Goal: Task Accomplishment & Management: Complete application form

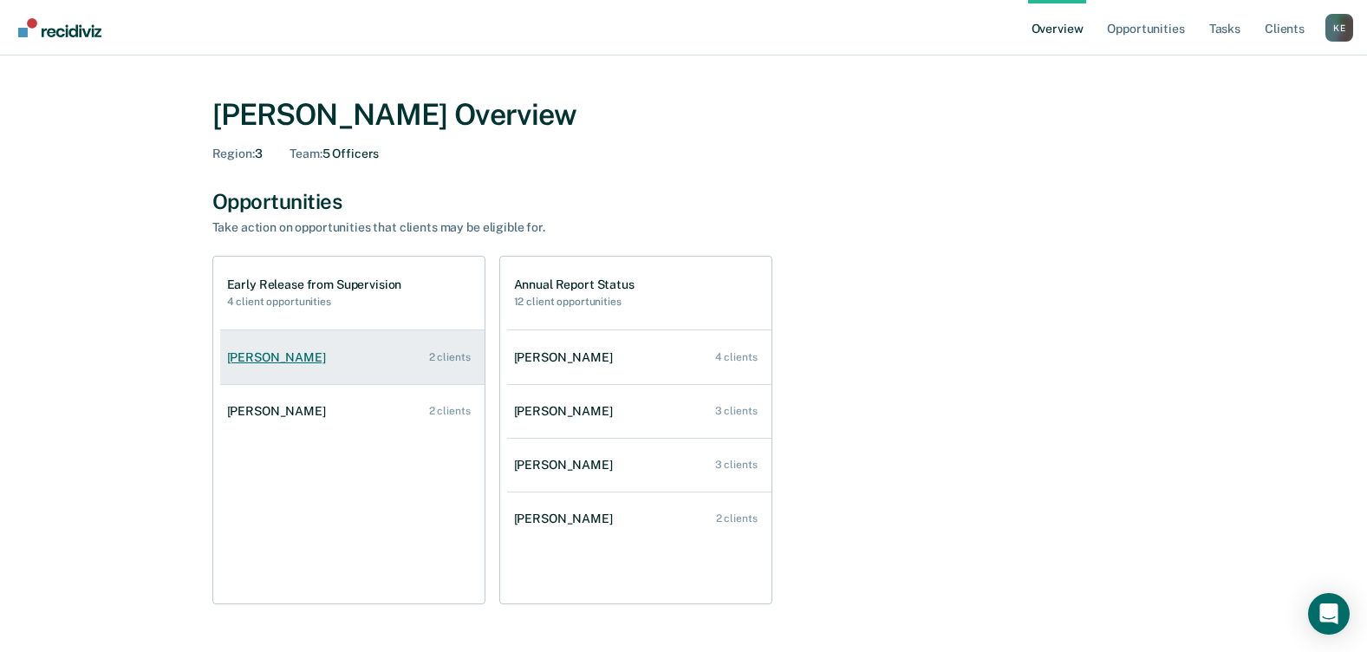
click at [266, 357] on div "[PERSON_NAME]" at bounding box center [280, 357] width 106 height 15
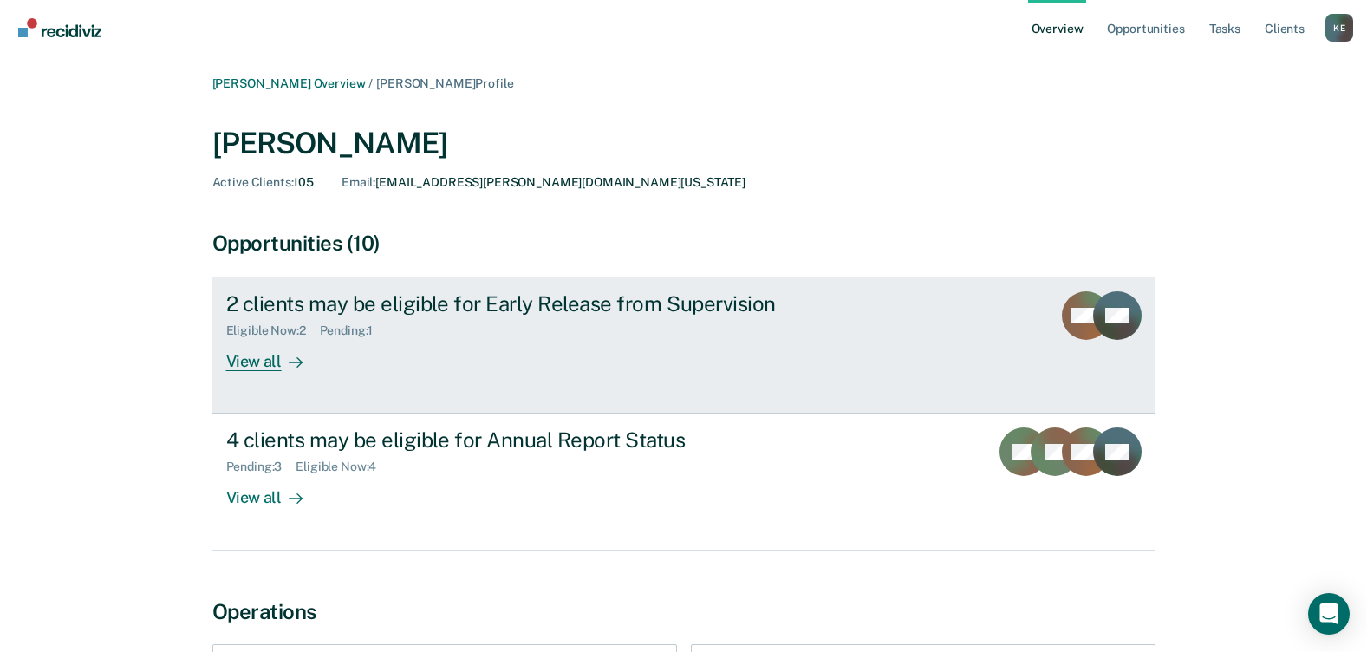
click at [265, 358] on div "View all" at bounding box center [274, 355] width 97 height 34
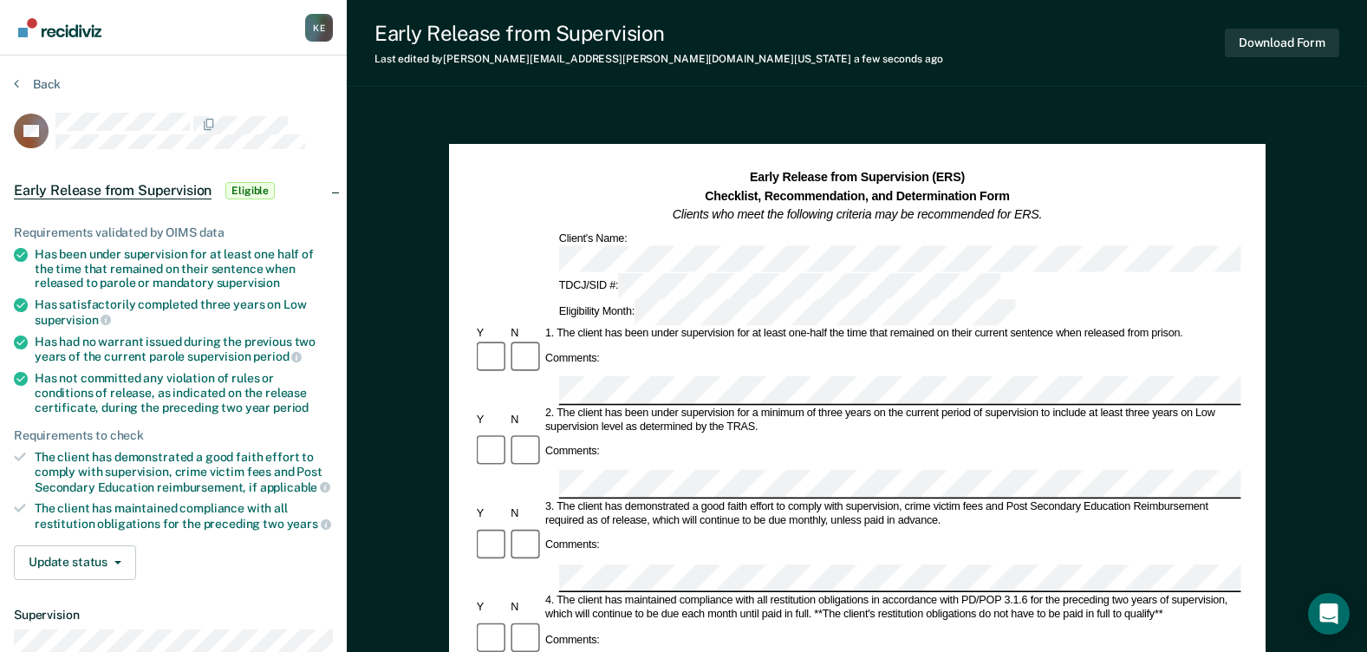
click at [607, 407] on div "Comments:" at bounding box center [856, 451] width 767 height 36
click at [610, 407] on div "Comments:" at bounding box center [856, 640] width 767 height 36
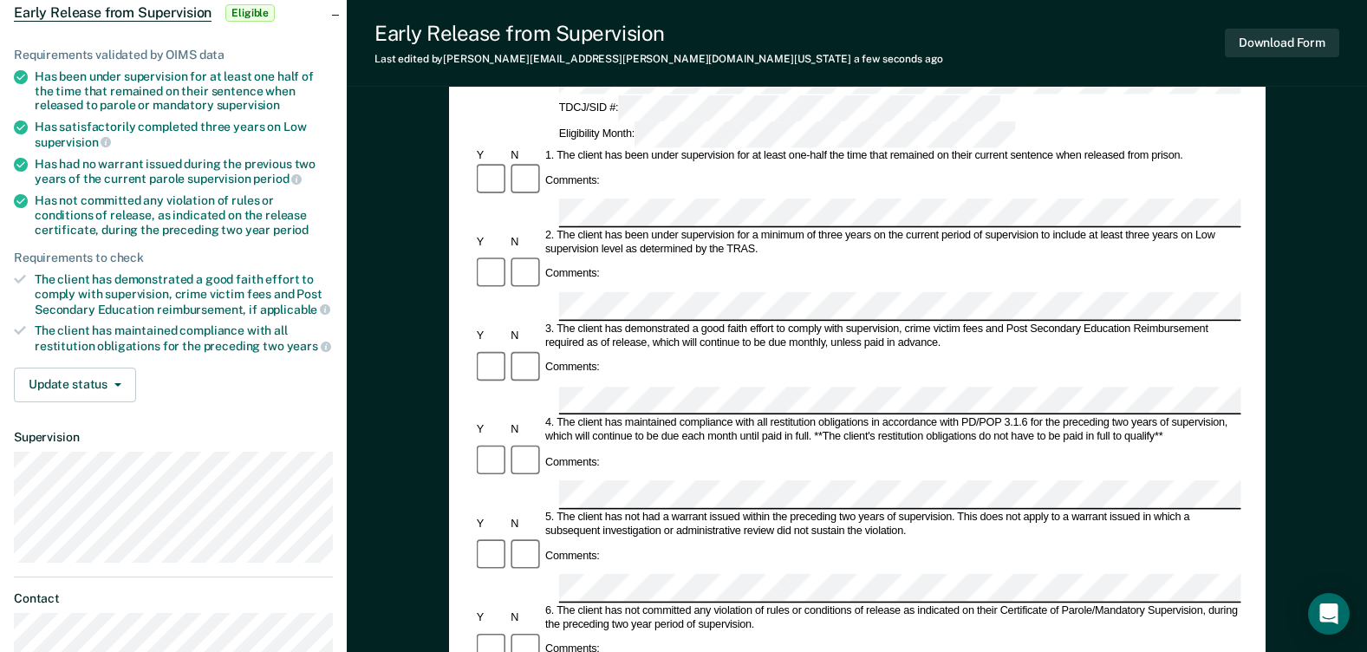
scroll to position [260, 0]
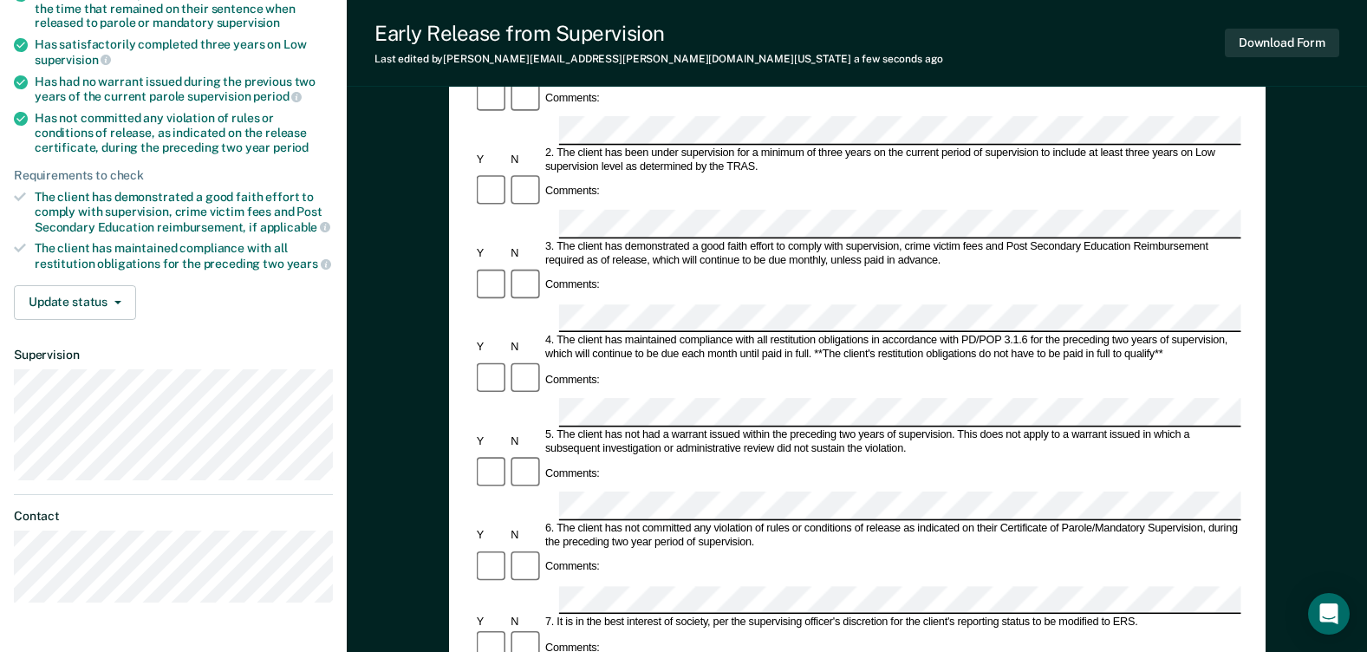
click at [615, 407] on div "Comments:" at bounding box center [856, 647] width 767 height 36
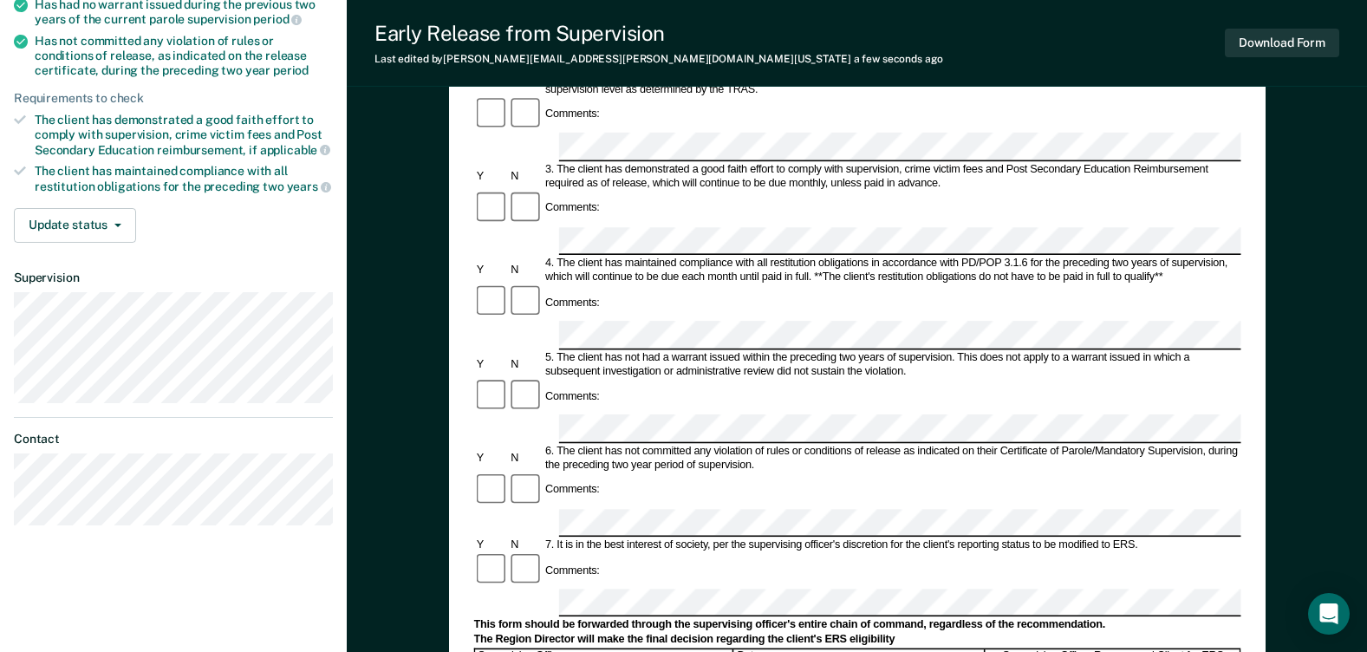
scroll to position [433, 0]
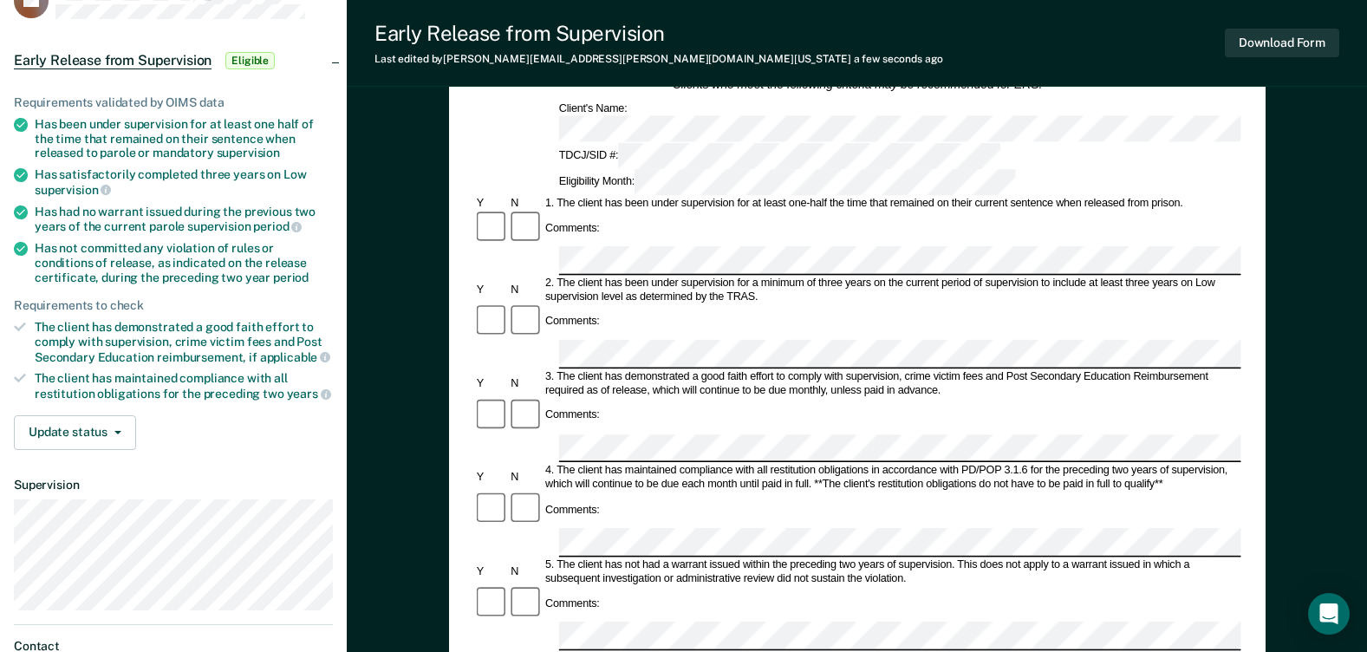
scroll to position [0, 0]
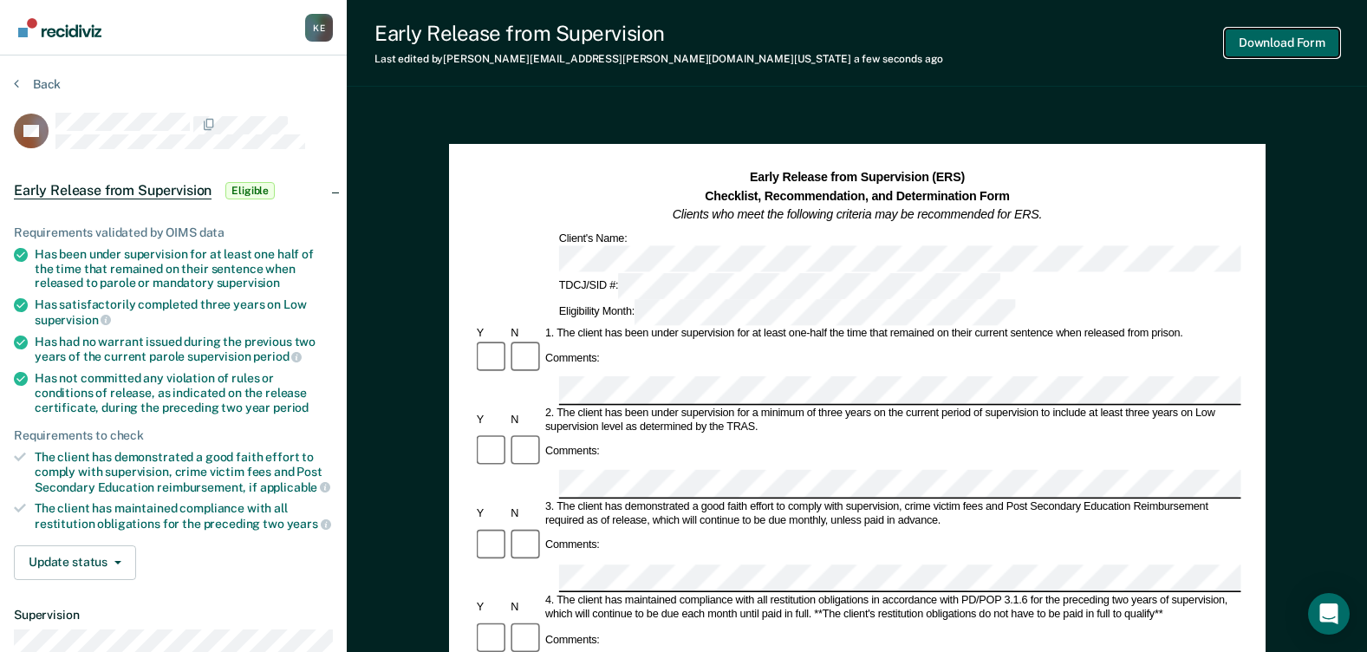
click at [944, 35] on button "Download Form" at bounding box center [1282, 43] width 114 height 29
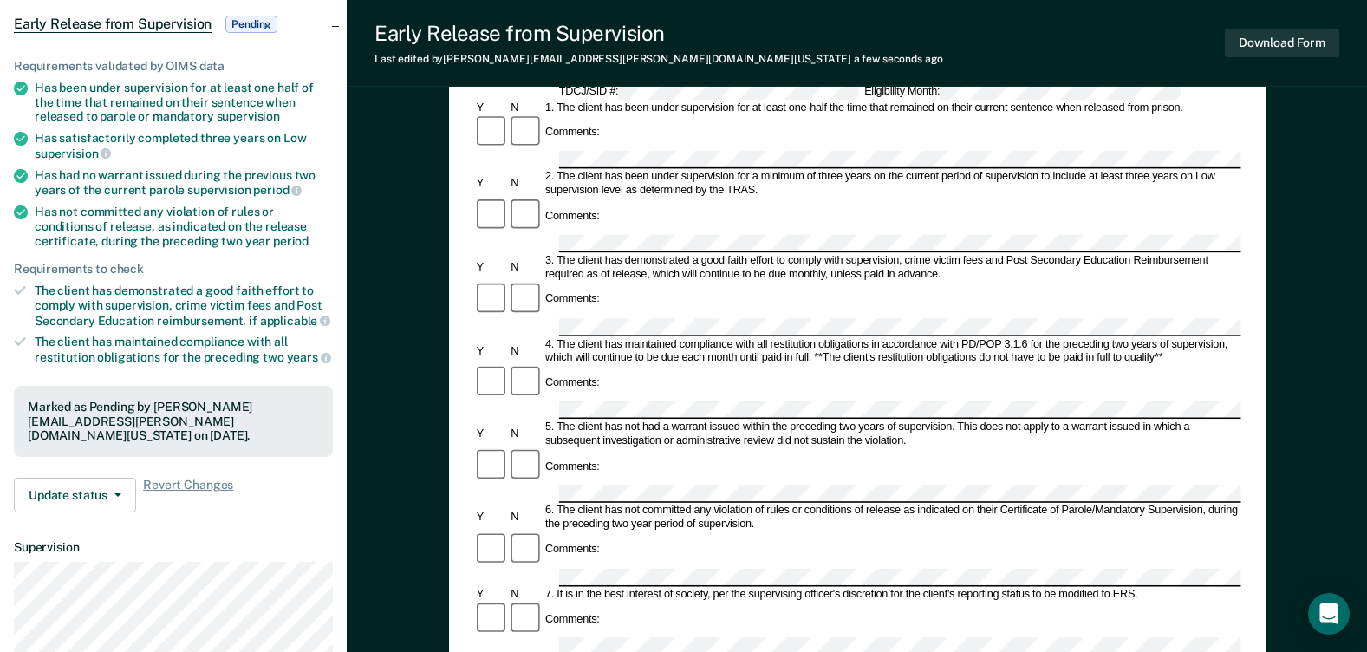
scroll to position [173, 0]
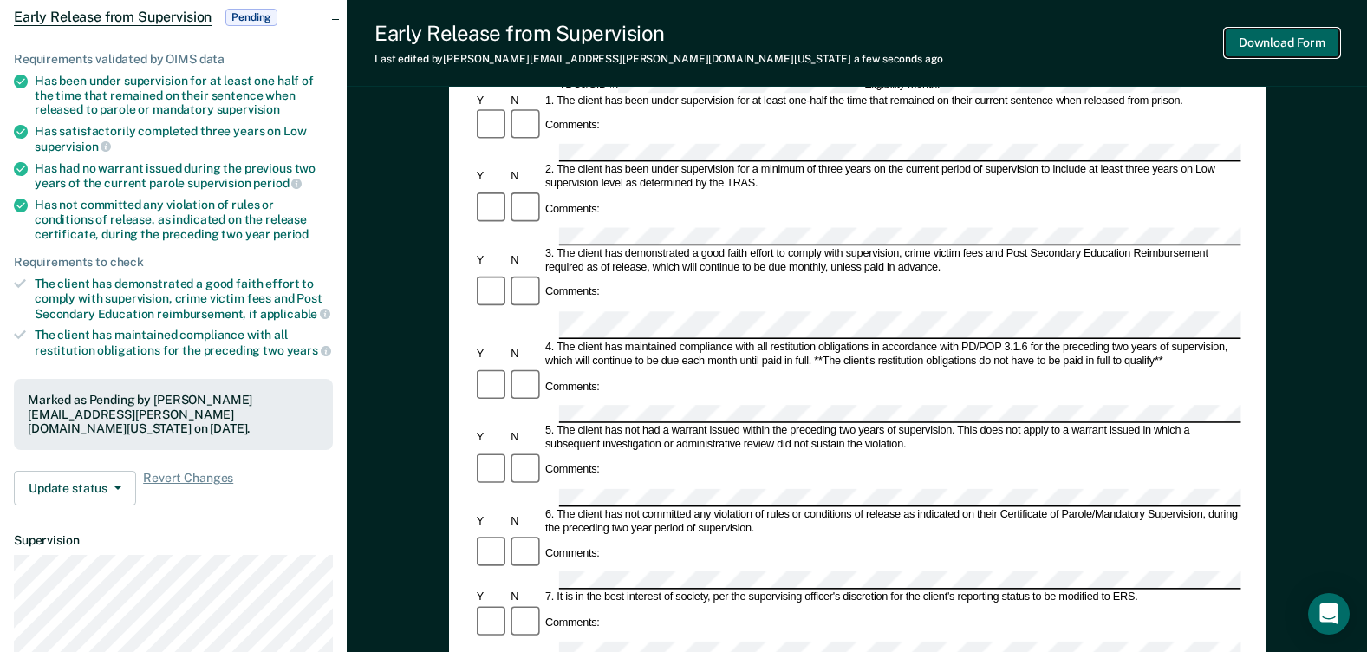
click at [944, 34] on button "Download Form" at bounding box center [1282, 43] width 114 height 29
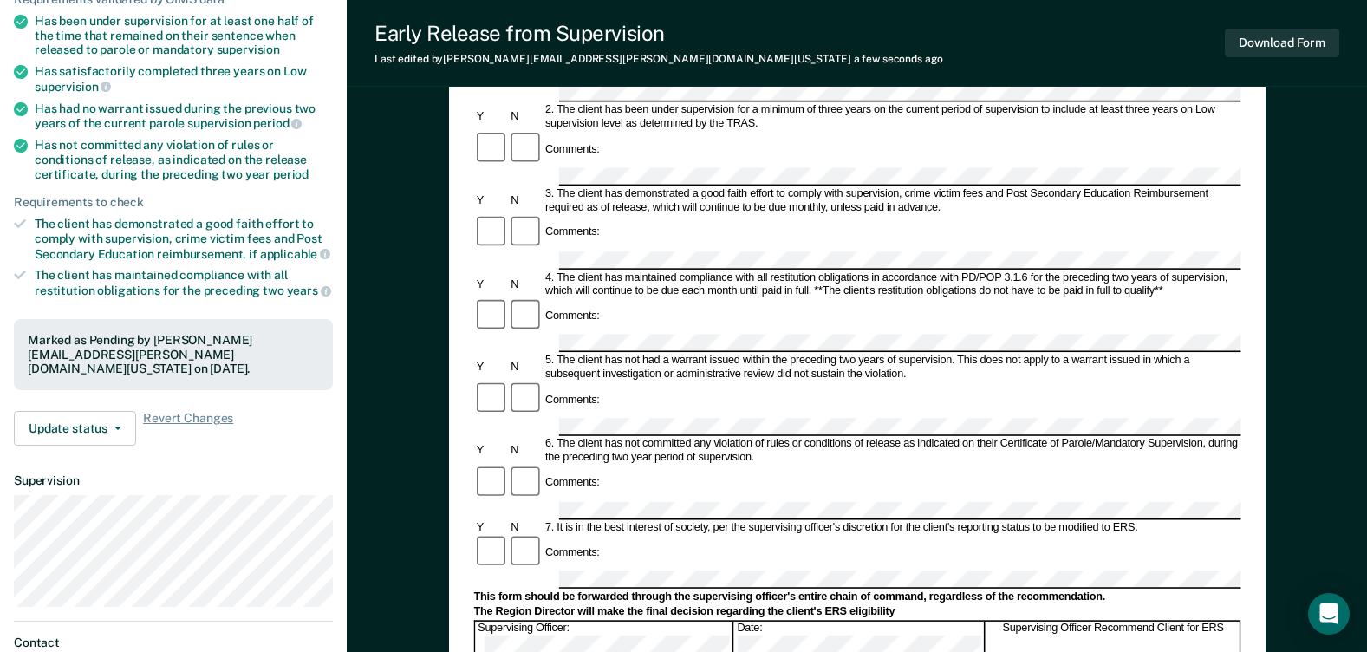
scroll to position [260, 0]
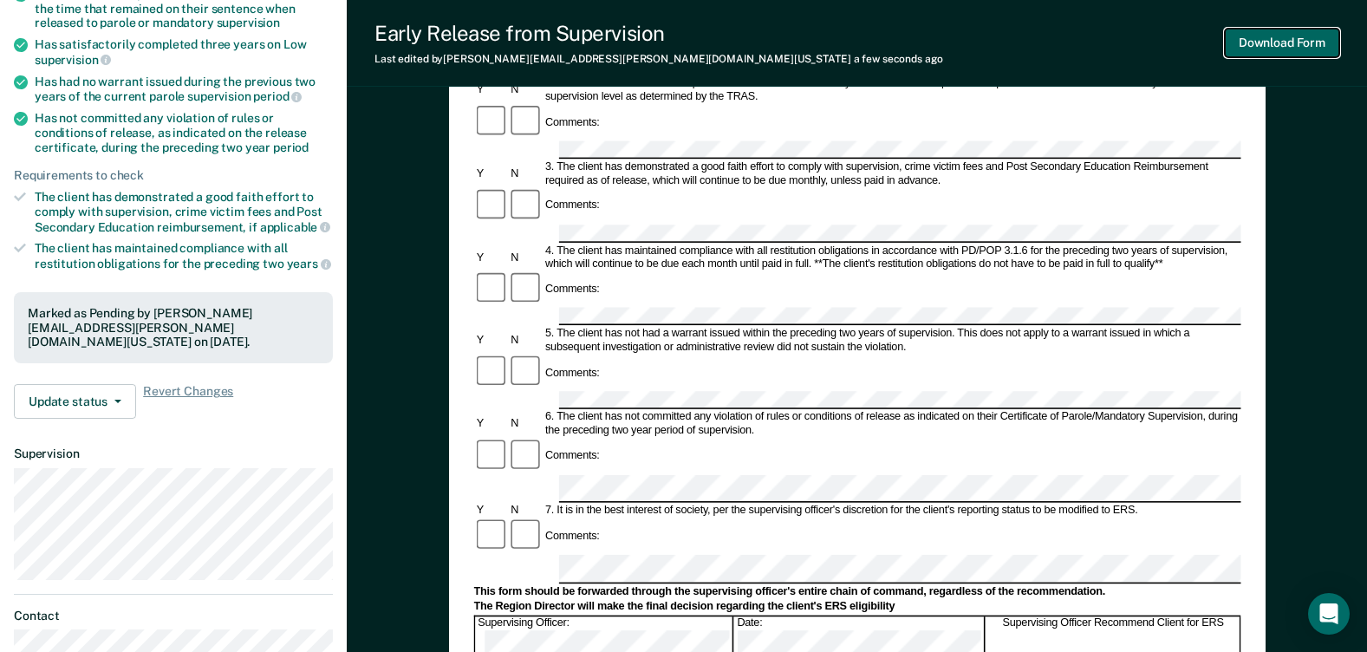
click at [944, 47] on button "Download Form" at bounding box center [1282, 43] width 114 height 29
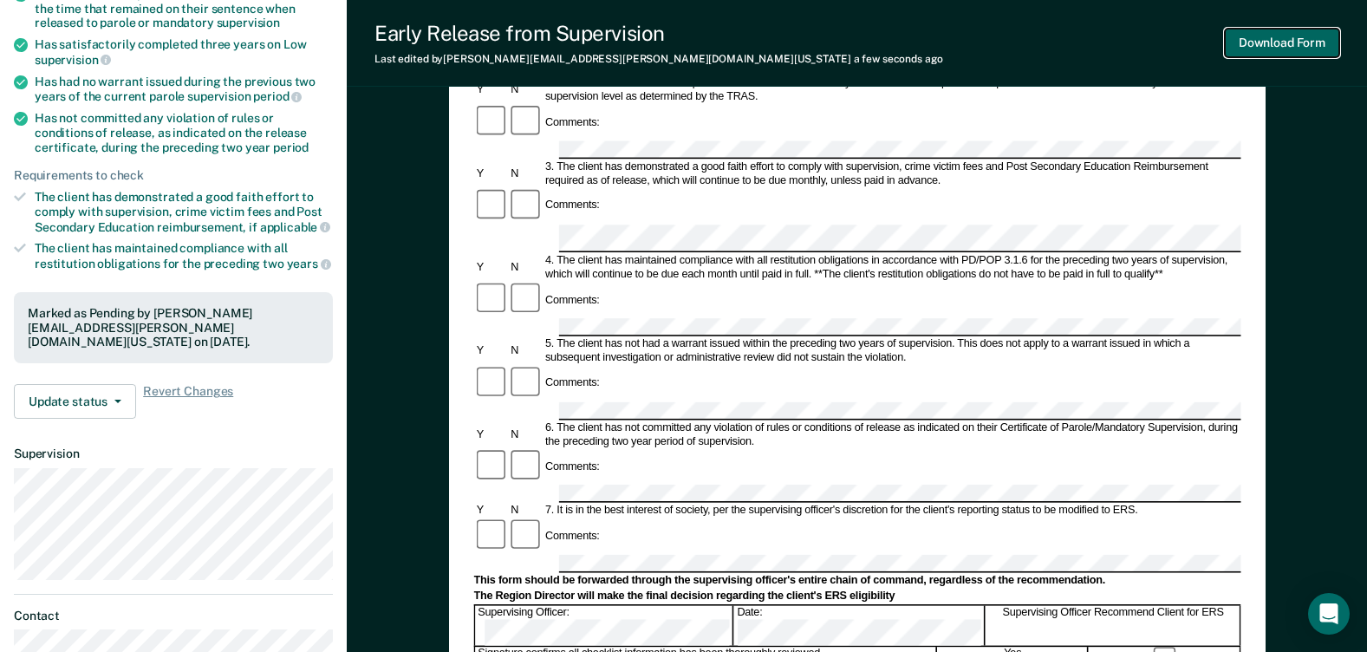
click at [944, 40] on button "Download Form" at bounding box center [1282, 43] width 114 height 29
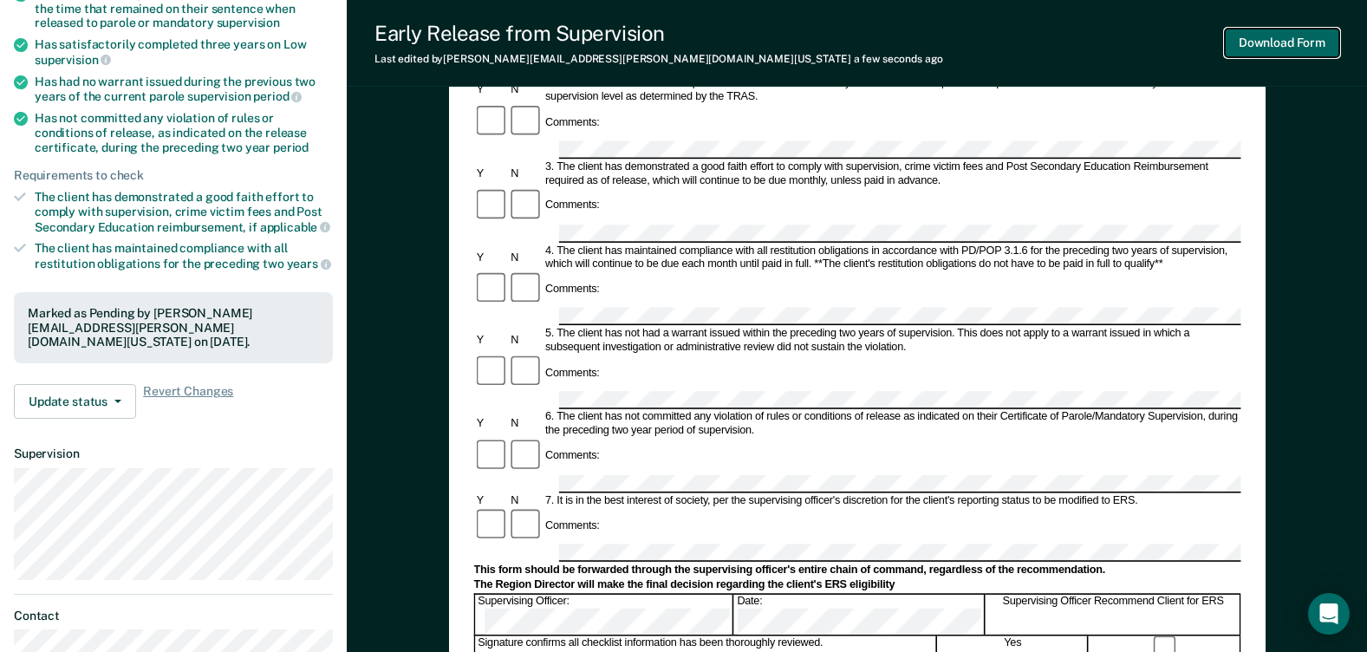
click at [944, 42] on button "Download Form" at bounding box center [1282, 43] width 114 height 29
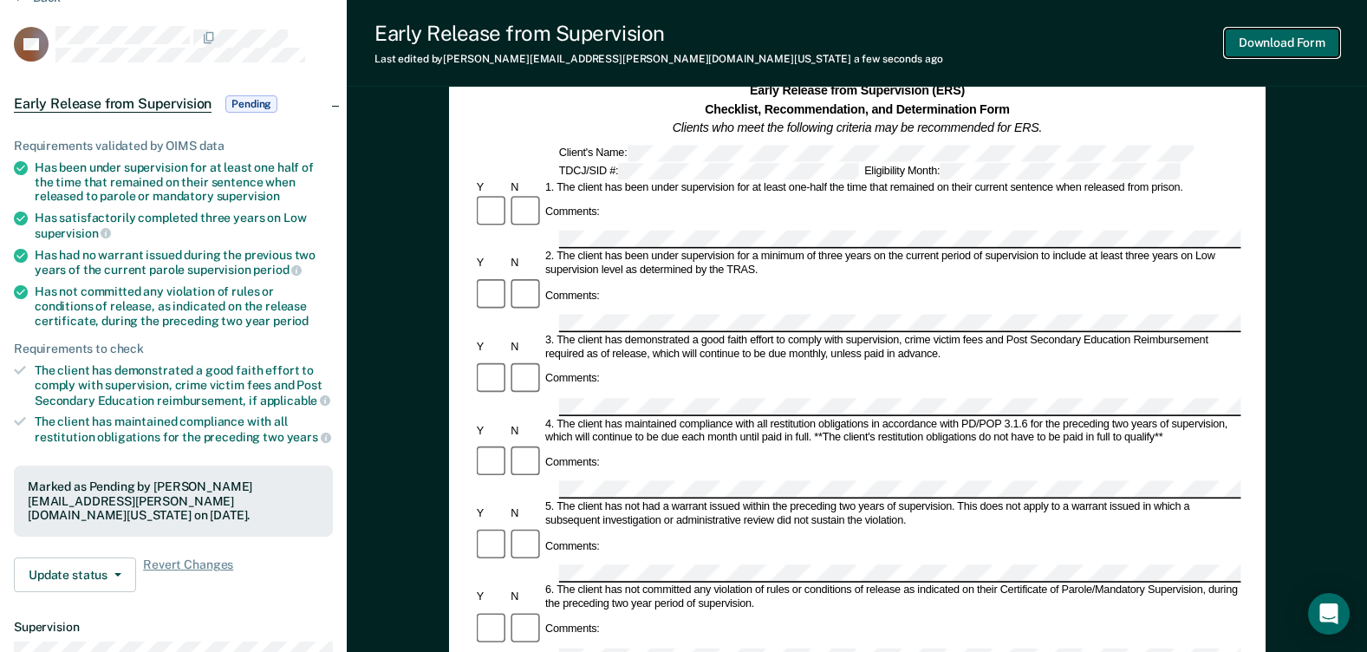
click at [944, 45] on button "Download Form" at bounding box center [1282, 43] width 114 height 29
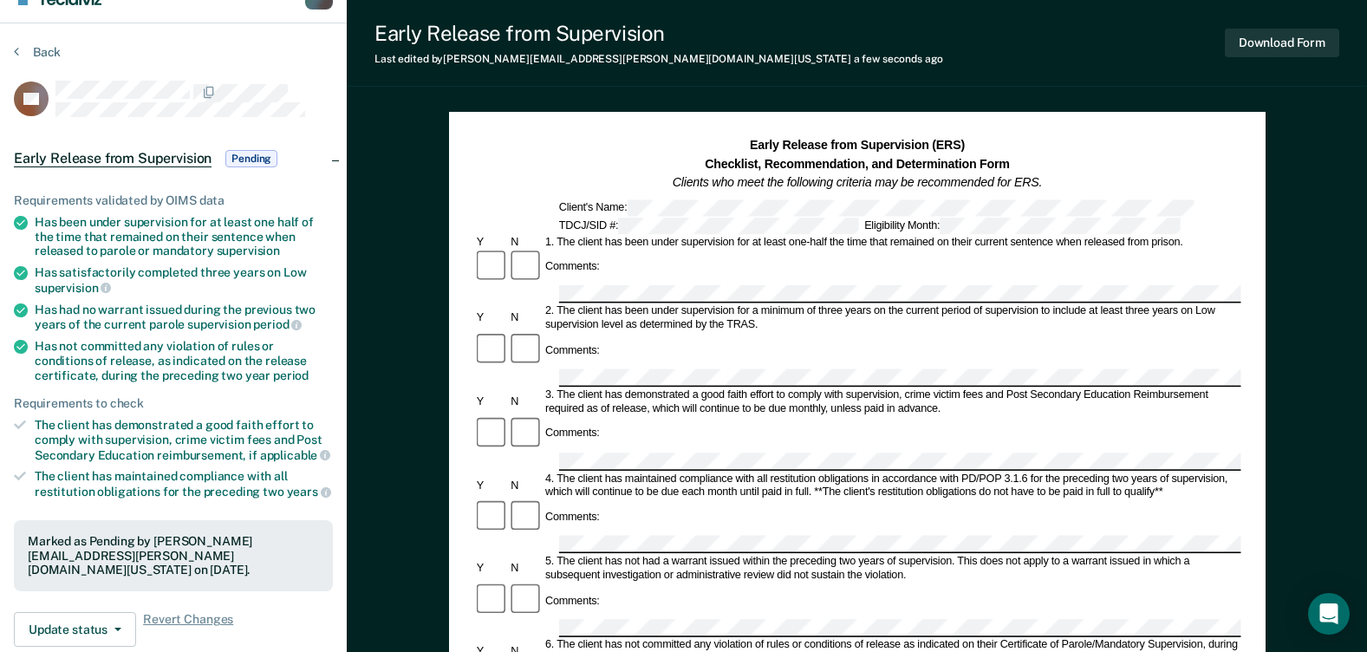
scroll to position [0, 0]
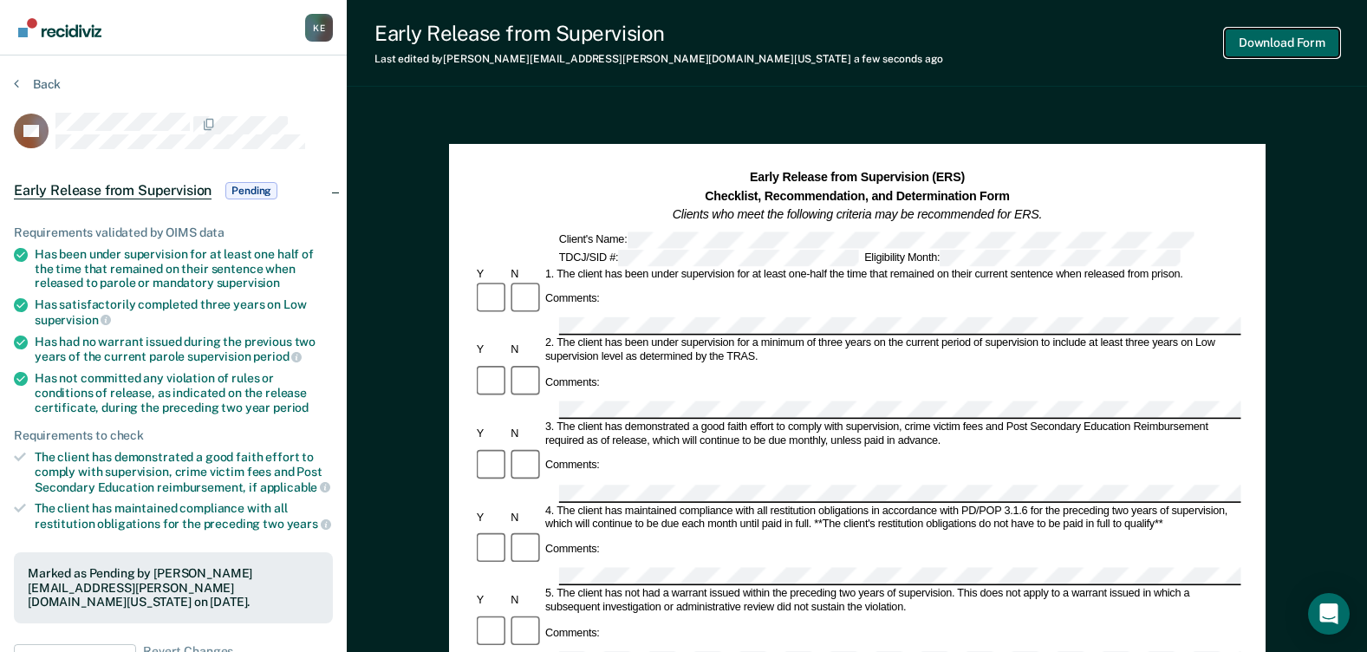
click at [944, 37] on button "Download Form" at bounding box center [1282, 43] width 114 height 29
click at [944, 41] on button "Download Form" at bounding box center [1282, 43] width 114 height 29
